Goal: Find specific page/section: Find specific page/section

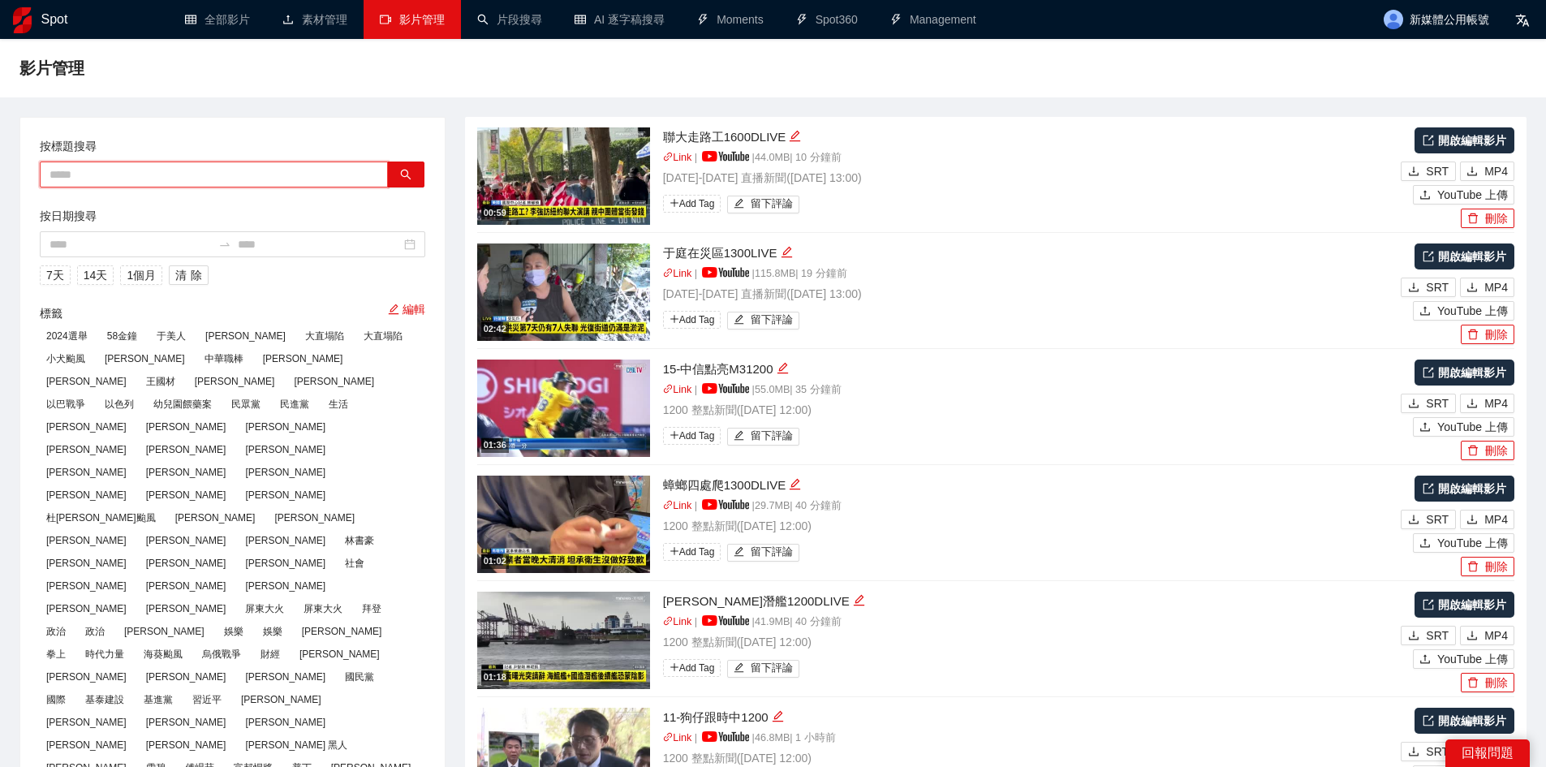
click at [186, 168] on input "text" at bounding box center [214, 174] width 348 height 26
paste input "*********"
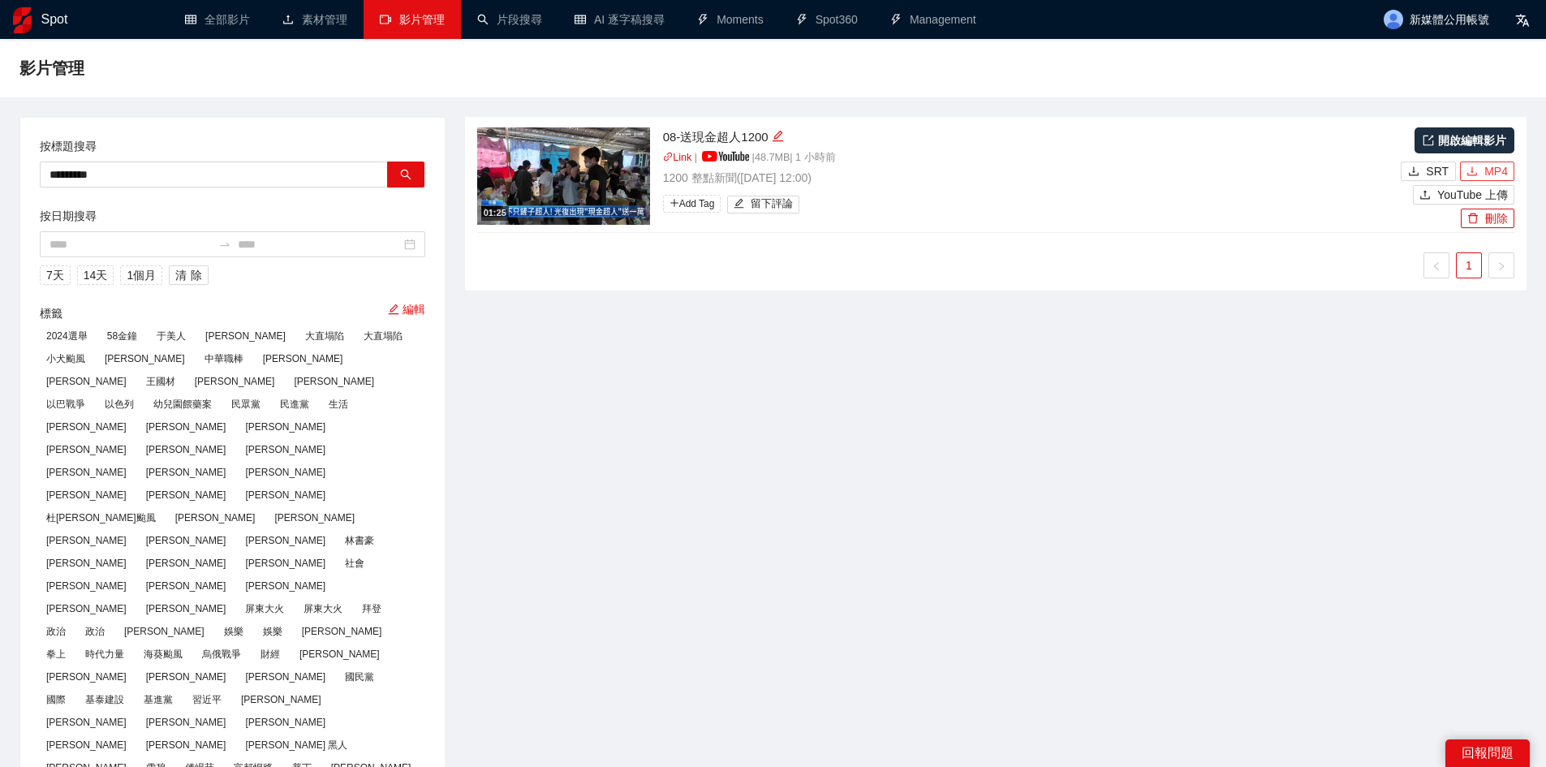
click at [1483, 165] on button "MP4" at bounding box center [1487, 170] width 54 height 19
drag, startPoint x: 170, startPoint y: 173, endPoint x: 0, endPoint y: 169, distance: 170.4
paste input "text"
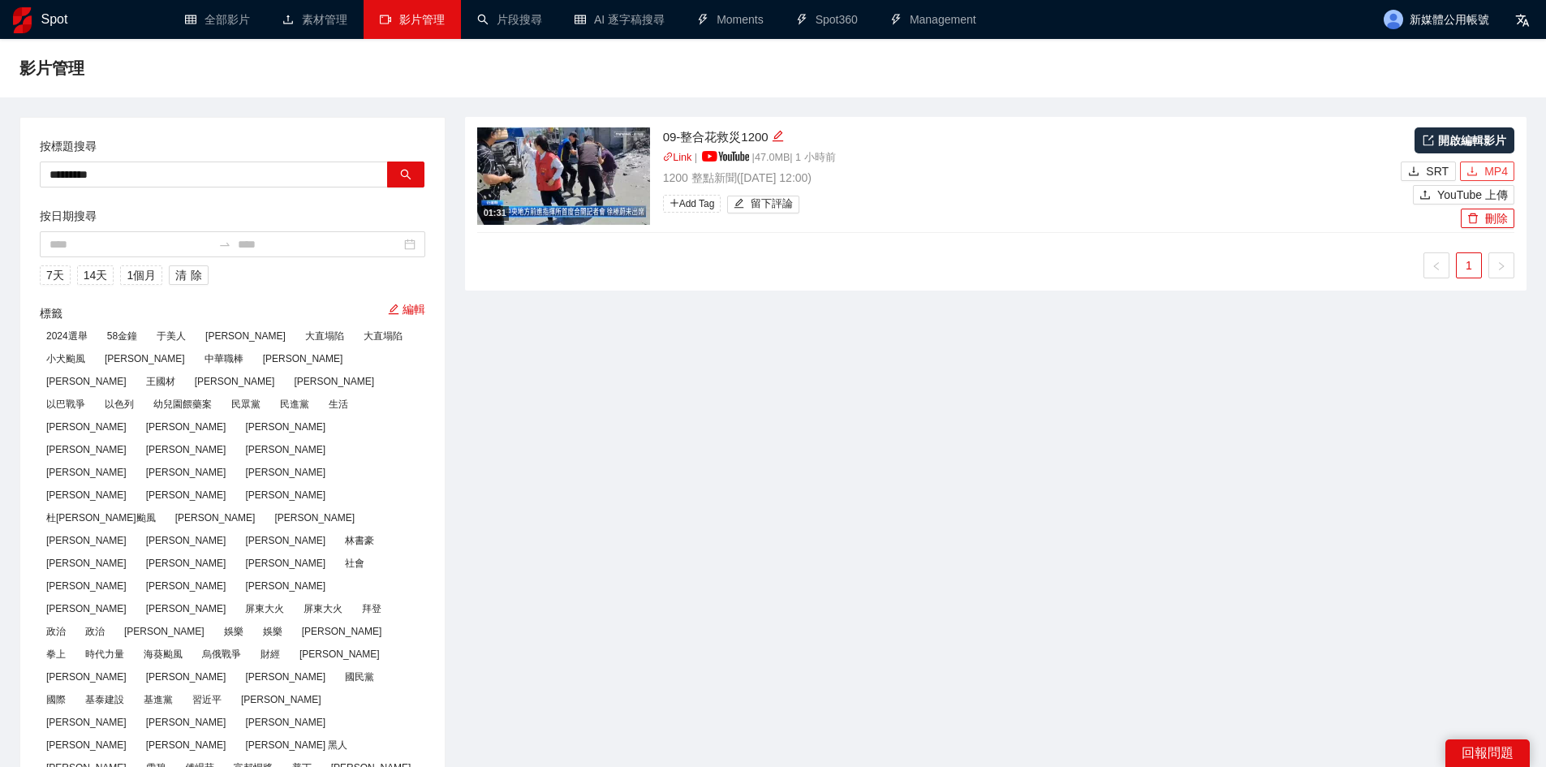
click at [1477, 172] on icon "download" at bounding box center [1471, 171] width 11 height 11
drag, startPoint x: 263, startPoint y: 176, endPoint x: 0, endPoint y: 178, distance: 262.9
paste input "text"
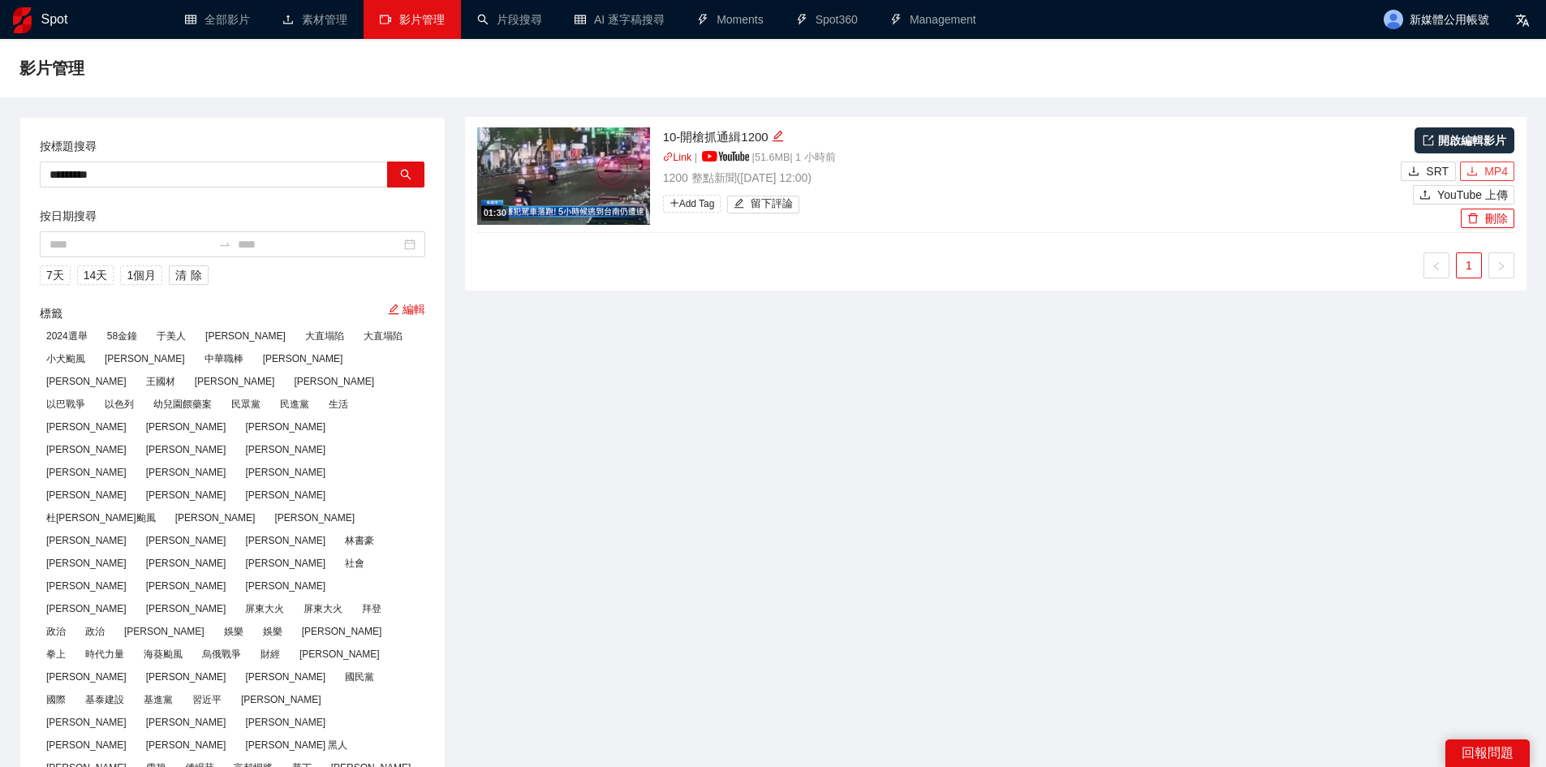
click at [1507, 168] on span "MP4" at bounding box center [1496, 171] width 24 height 18
drag, startPoint x: 283, startPoint y: 166, endPoint x: 0, endPoint y: 158, distance: 283.3
paste input "text"
type input "*********"
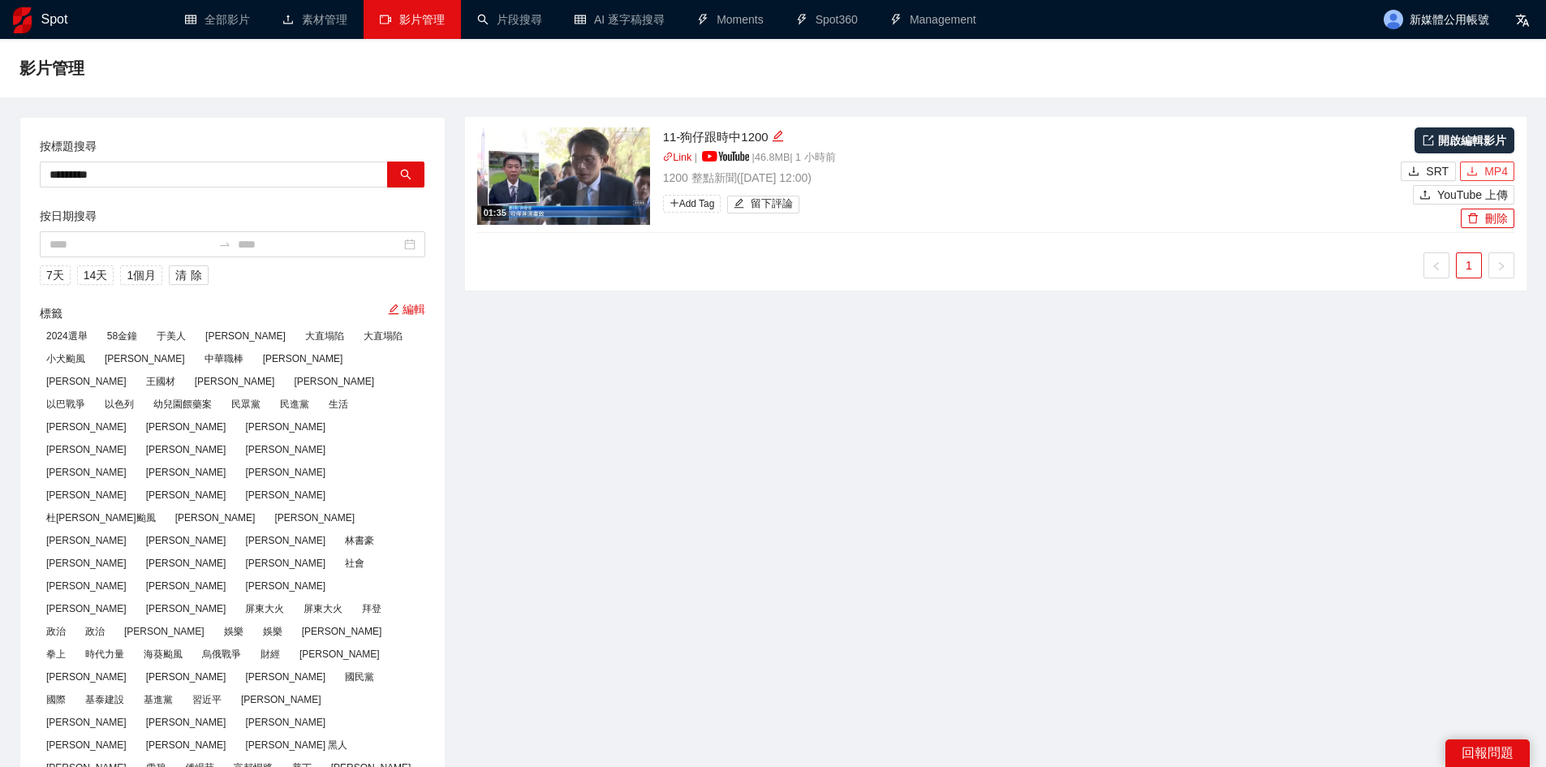
click at [1504, 174] on span "MP4" at bounding box center [1496, 171] width 24 height 18
